Goal: Navigation & Orientation: Find specific page/section

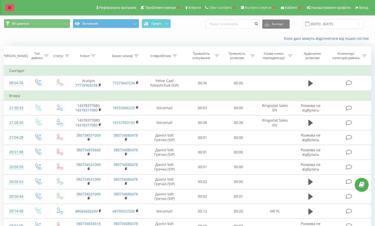
click at [6, 9] on link at bounding box center [9, 7] width 9 height 7
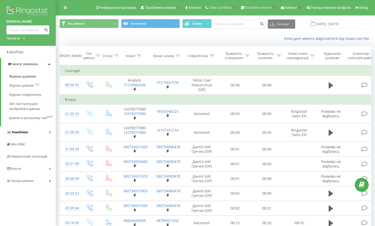
click at [44, 138] on link "Аналiтика" at bounding box center [28, 132] width 56 height 12
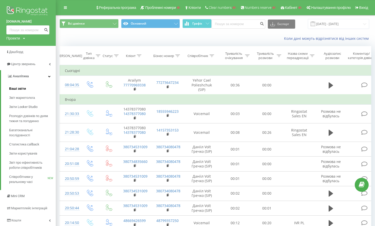
click at [24, 88] on span "Ваші звіти" at bounding box center [17, 88] width 17 height 5
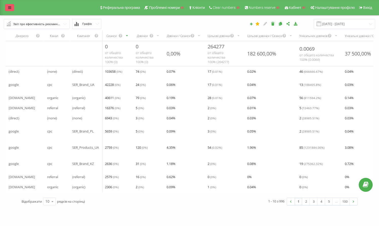
click at [10, 8] on icon at bounding box center [9, 8] width 3 height 4
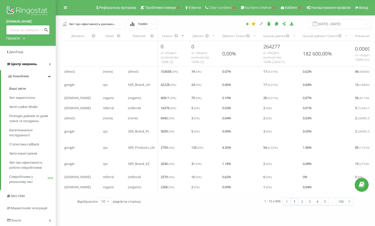
click at [50, 64] on icon at bounding box center [50, 64] width 2 height 3
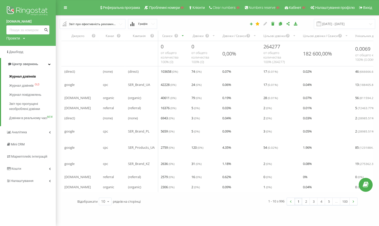
click at [32, 77] on span "Журнал дзвінків" at bounding box center [22, 76] width 27 height 5
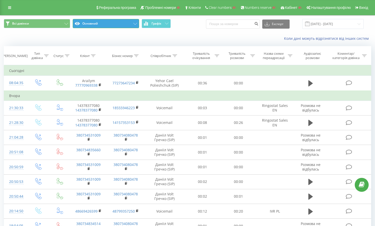
click at [134, 25] on button "Основний" at bounding box center [106, 23] width 66 height 9
